Goal: Information Seeking & Learning: Find specific fact

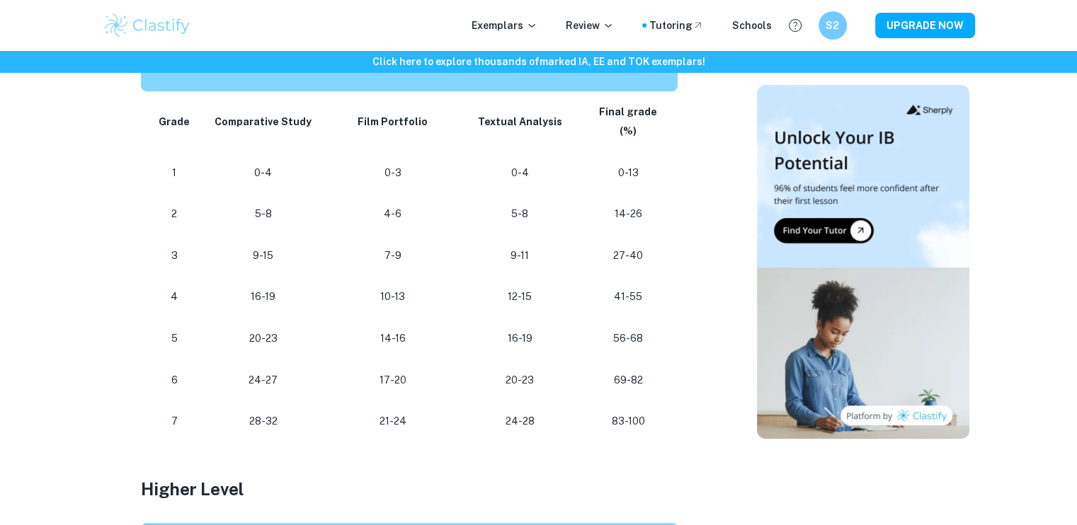
scroll to position [787, 0]
click at [277, 235] on td "9-15" at bounding box center [264, 256] width 122 height 42
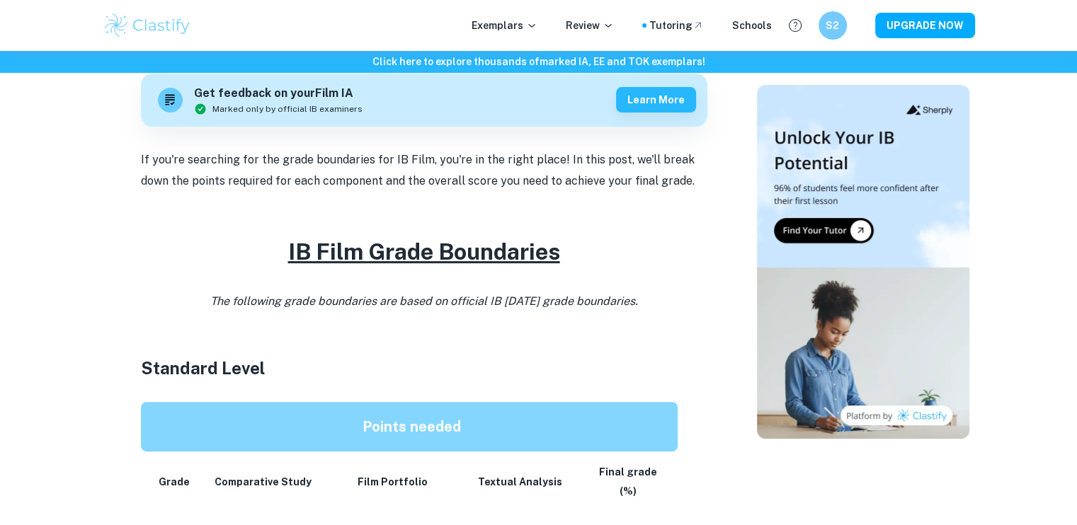
scroll to position [426, 0]
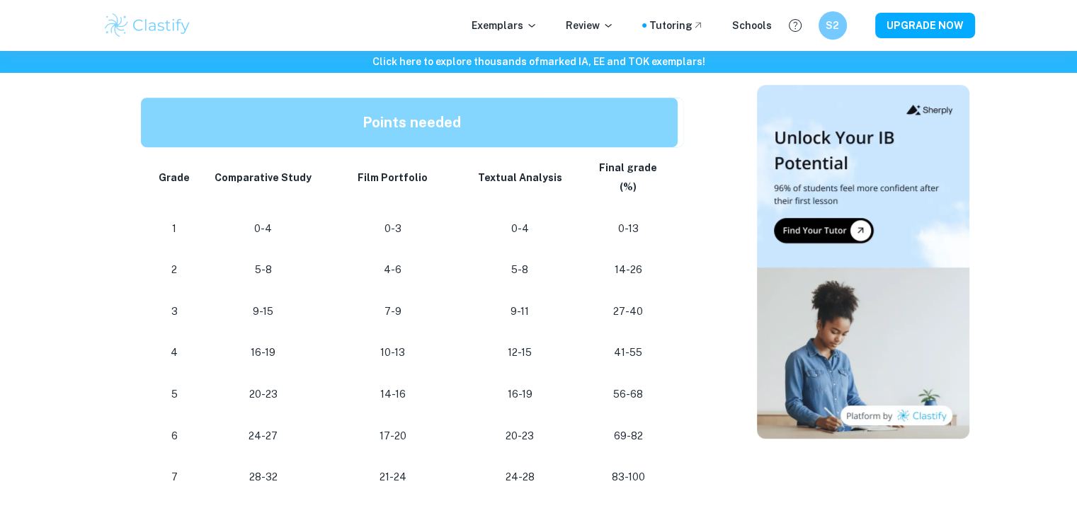
scroll to position [749, 0]
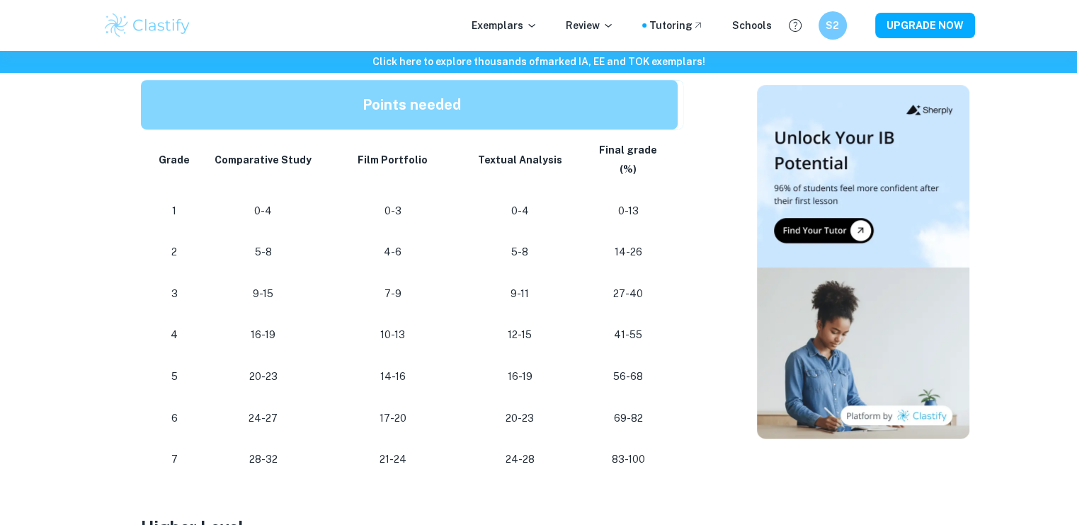
click at [278, 326] on p "16-19" at bounding box center [263, 335] width 99 height 19
drag, startPoint x: 273, startPoint y: 271, endPoint x: 251, endPoint y: 272, distance: 22.7
click at [251, 285] on p "9-15" at bounding box center [263, 294] width 99 height 19
